Goal: Task Accomplishment & Management: Complete application form

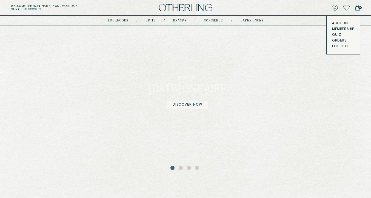
scroll to position [23, 0]
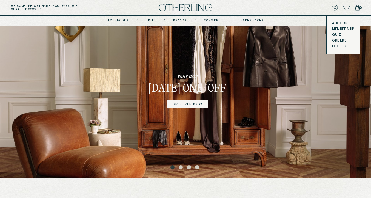
click at [181, 168] on button "2" at bounding box center [181, 167] width 5 height 5
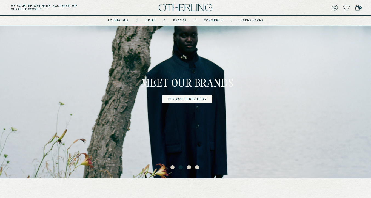
click at [187, 167] on button "3" at bounding box center [189, 167] width 5 height 5
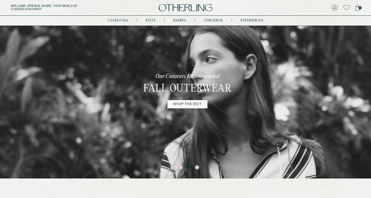
click at [198, 167] on button "4" at bounding box center [197, 167] width 5 height 5
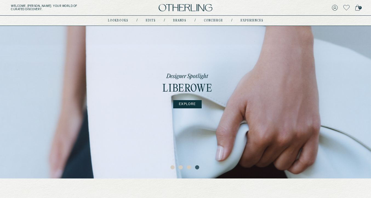
click at [188, 169] on button "3" at bounding box center [189, 167] width 5 height 5
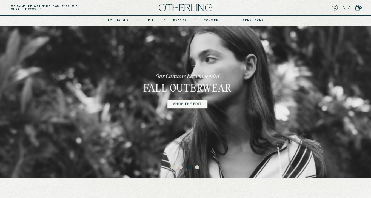
click at [182, 169] on button "2" at bounding box center [181, 167] width 5 height 5
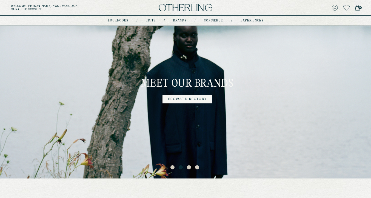
click at [174, 170] on button "1" at bounding box center [173, 167] width 5 height 5
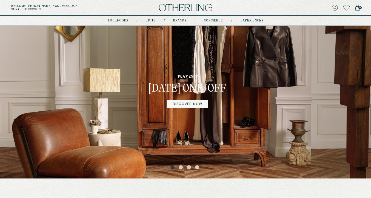
click at [181, 168] on button "2" at bounding box center [181, 167] width 5 height 5
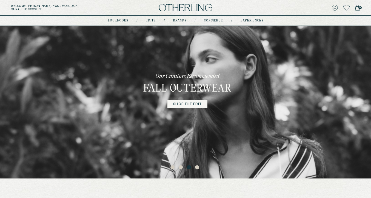
click at [170, 167] on ul "1 2 3 4" at bounding box center [185, 166] width 371 height 7
click at [174, 167] on button "1" at bounding box center [173, 167] width 5 height 5
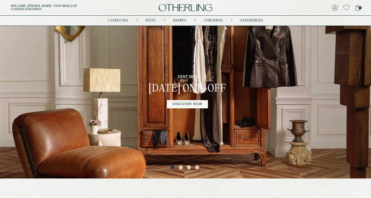
click at [181, 168] on button "2" at bounding box center [181, 167] width 5 height 5
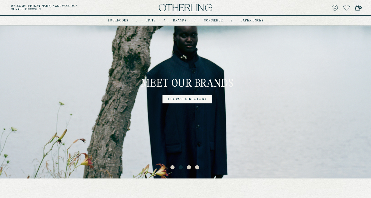
click at [188, 168] on button "3" at bounding box center [189, 167] width 5 height 5
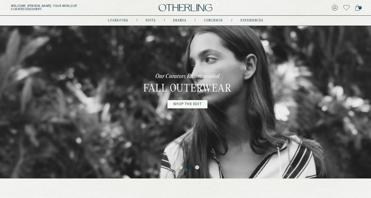
click at [200, 167] on button "4" at bounding box center [197, 167] width 5 height 5
click at [198, 167] on button "4" at bounding box center [197, 167] width 5 height 5
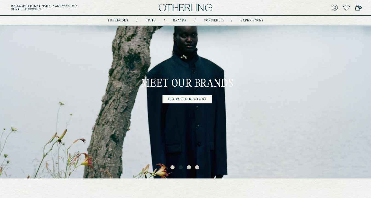
click at [189, 168] on button "3" at bounding box center [189, 167] width 5 height 5
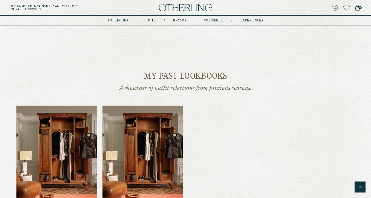
scroll to position [633, 0]
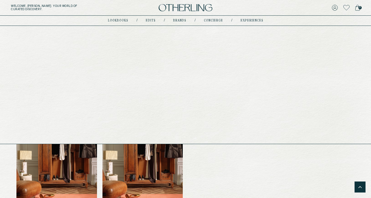
click at [115, 21] on link "lookbooks" at bounding box center [118, 20] width 20 height 3
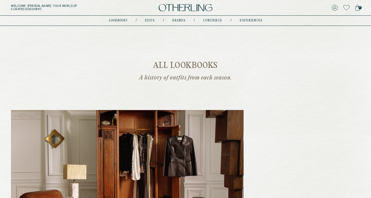
scroll to position [32, 0]
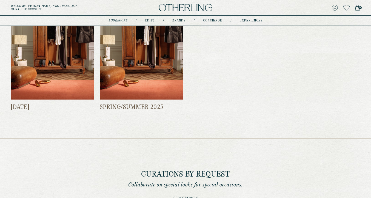
click at [250, 62] on div "Feb 2025 Spring/Summer 2025" at bounding box center [185, 41] width 349 height 140
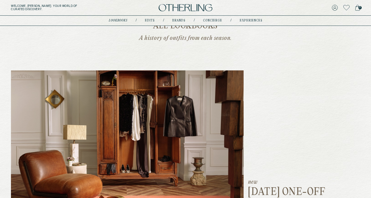
scroll to position [0, 0]
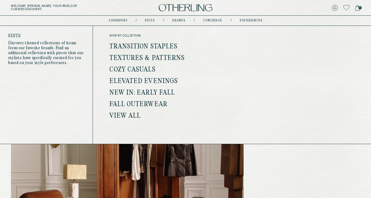
click at [149, 19] on link "Edits" at bounding box center [150, 20] width 10 height 3
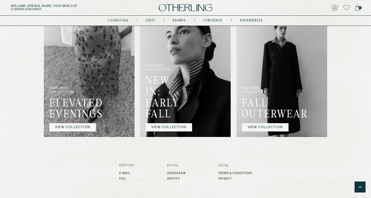
scroll to position [496, 0]
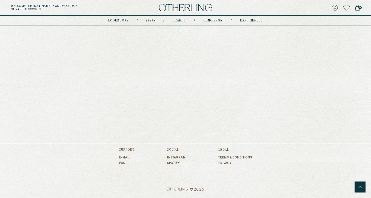
click at [180, 19] on link "Brands" at bounding box center [179, 20] width 13 height 3
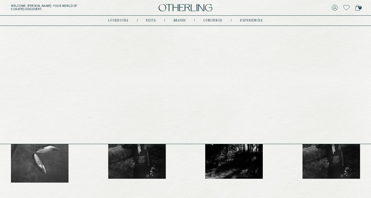
click at [214, 20] on link "concierge" at bounding box center [213, 20] width 19 height 3
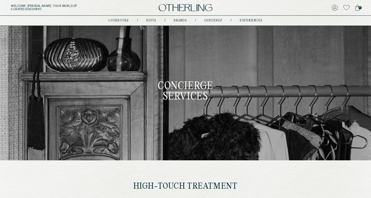
type input "********"
type input "**********"
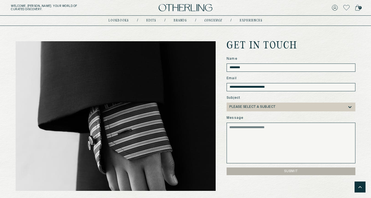
scroll to position [321, 0]
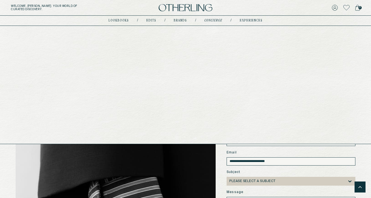
click at [251, 21] on link "experiences" at bounding box center [251, 20] width 23 height 3
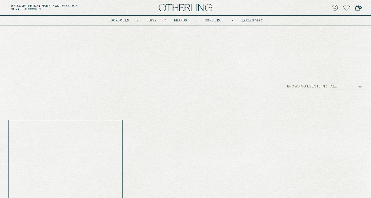
scroll to position [84, 0]
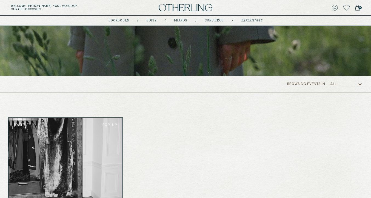
click at [355, 85] on div "All" at bounding box center [343, 83] width 27 height 5
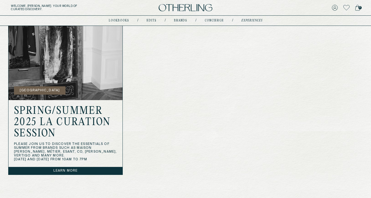
scroll to position [251, 0]
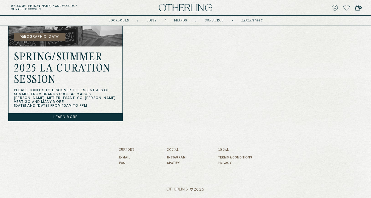
click at [127, 157] on link "E-mail" at bounding box center [126, 157] width 15 height 3
click at [124, 163] on link "FAQ" at bounding box center [126, 162] width 15 height 3
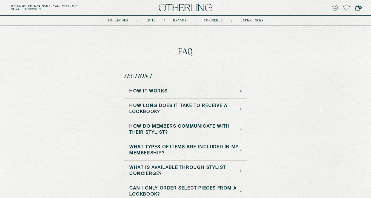
click at [168, 94] on div "How it Works" at bounding box center [185, 93] width 123 height 10
click at [161, 89] on h3 "How it Works" at bounding box center [148, 91] width 38 height 6
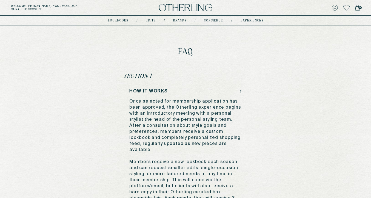
click at [161, 89] on h3 "How it Works" at bounding box center [148, 91] width 38 height 6
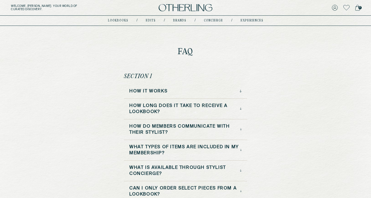
click at [203, 7] on img at bounding box center [186, 7] width 54 height 7
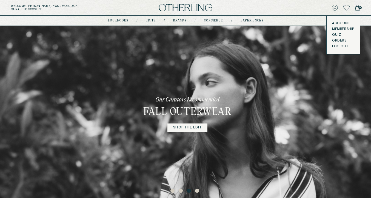
click at [338, 46] on button "LOG OUT" at bounding box center [340, 46] width 16 height 4
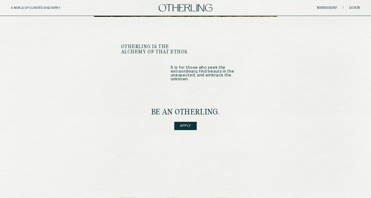
scroll to position [716, 0]
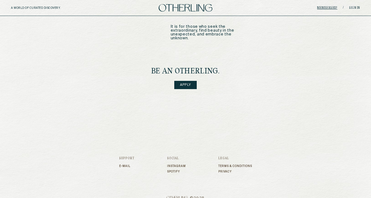
click at [329, 7] on link "Membership" at bounding box center [327, 7] width 20 height 3
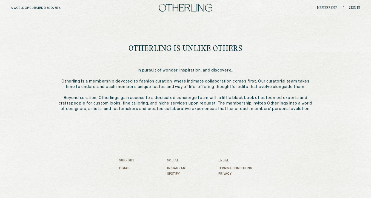
scroll to position [287, 0]
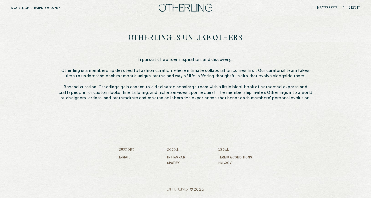
click at [163, 172] on footer "Support E-mail Social Instagram Spotify Legal Terms & Conditions Privacy © 2025" at bounding box center [185, 159] width 133 height 77
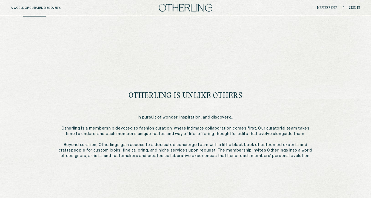
scroll to position [146, 0]
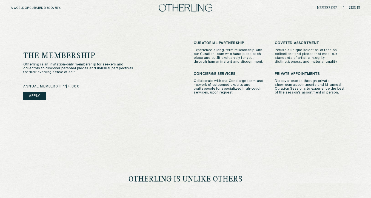
click at [42, 97] on link "Apply" at bounding box center [34, 96] width 22 height 8
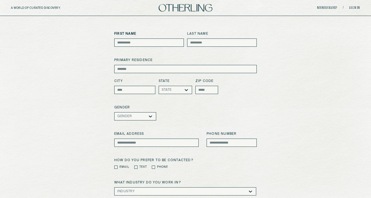
scroll to position [24, 0]
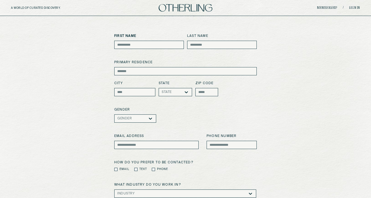
click at [130, 43] on input at bounding box center [149, 45] width 70 height 8
type input "*"
click at [221, 46] on input at bounding box center [222, 45] width 70 height 8
type input "*"
click at [172, 71] on input at bounding box center [185, 71] width 143 height 8
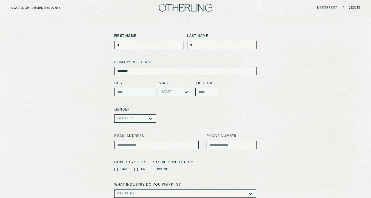
type input "********"
click at [122, 89] on input at bounding box center [134, 92] width 41 height 8
type input "********"
click at [173, 91] on input "state-dropdown" at bounding box center [172, 92] width 1 height 4
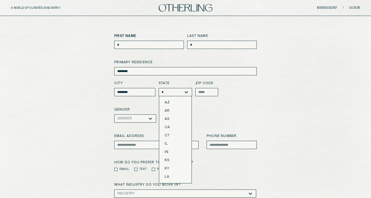
type input "**"
click at [206, 91] on input at bounding box center [207, 92] width 23 height 8
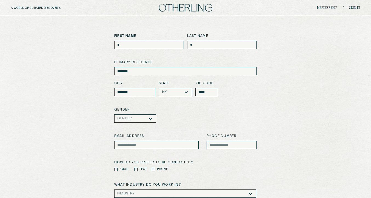
type input "*****"
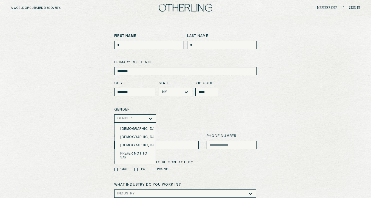
click at [146, 120] on div at bounding box center [140, 118] width 16 height 4
click at [141, 131] on div "[DEMOGRAPHIC_DATA]" at bounding box center [135, 129] width 36 height 8
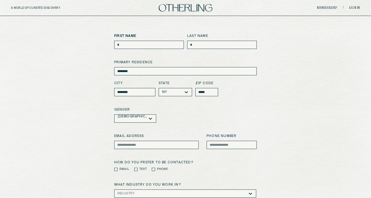
click at [140, 145] on input at bounding box center [156, 144] width 84 height 8
type input "**********"
click at [216, 147] on input at bounding box center [232, 144] width 50 height 8
click at [233, 145] on input "********" at bounding box center [232, 144] width 50 height 8
click at [218, 145] on input "*********" at bounding box center [232, 144] width 50 height 8
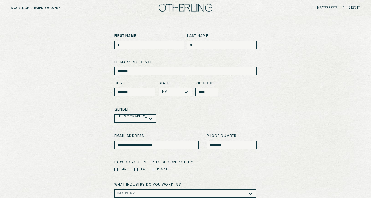
click at [224, 145] on input "*********" at bounding box center [232, 144] width 50 height 8
click at [236, 145] on input "*********" at bounding box center [232, 144] width 50 height 8
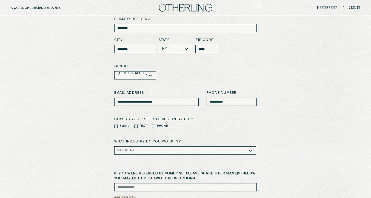
scroll to position [77, 0]
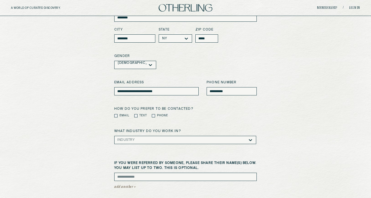
type input "**********"
click at [123, 115] on label "Email" at bounding box center [125, 115] width 10 height 4
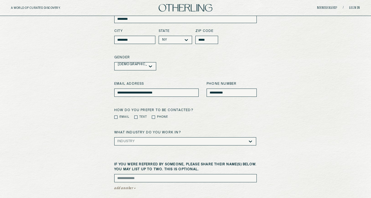
click at [115, 114] on div "How do you prefer to be contacted? Email Text Phone" at bounding box center [185, 113] width 143 height 11
click at [126, 141] on div "Industry" at bounding box center [185, 141] width 142 height 8
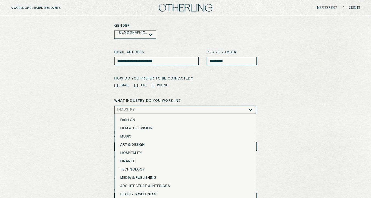
scroll to position [111, 0]
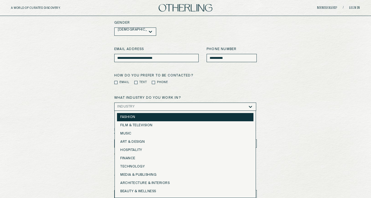
click at [131, 117] on div "Fashion" at bounding box center [185, 117] width 130 height 4
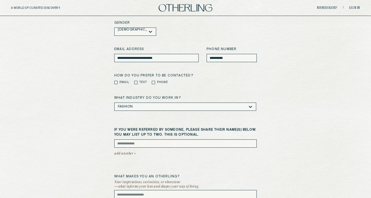
scroll to position [199, 0]
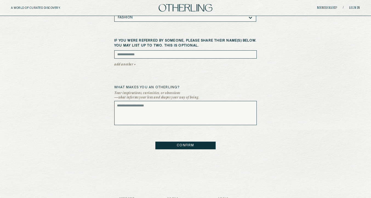
click at [136, 122] on textarea at bounding box center [185, 113] width 143 height 24
type textarea "****"
click at [192, 144] on button "CONFIRM" at bounding box center [186, 145] width 60 height 8
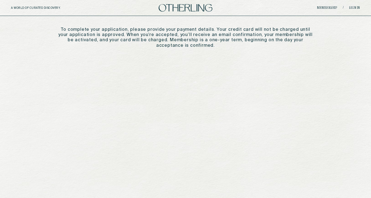
scroll to position [0, 0]
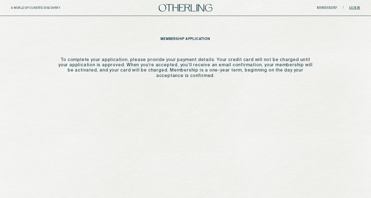
click at [357, 8] on link "Sign in" at bounding box center [354, 7] width 11 height 3
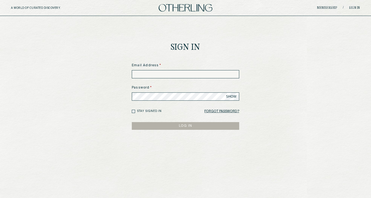
click at [209, 75] on input at bounding box center [186, 74] width 108 height 8
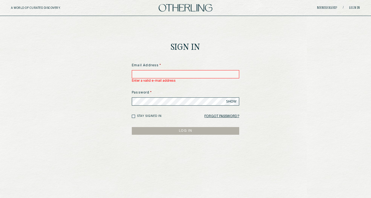
type input "**********"
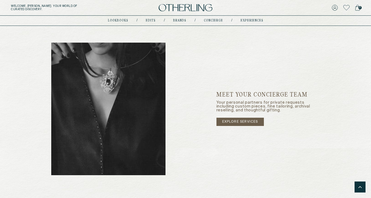
scroll to position [713, 0]
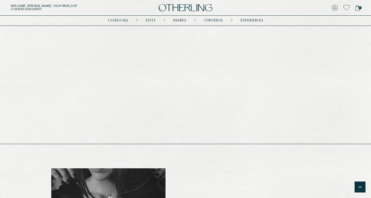
click at [126, 22] on nav "lookbooks / Edits / Brands / concierge / experiences" at bounding box center [186, 20] width 156 height 4
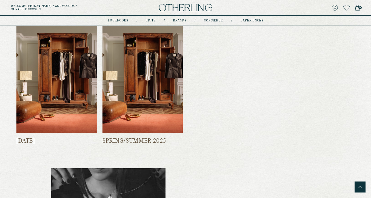
click at [191, 12] on div "Welcome, [PERSON_NAME] . Your world of curated discovery. 0" at bounding box center [185, 8] width 371 height 16
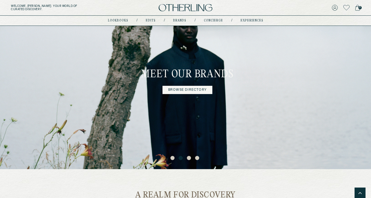
scroll to position [0, 0]
